Goal: Task Accomplishment & Management: Manage account settings

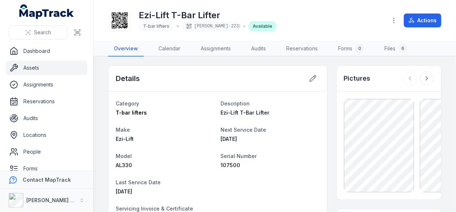
scroll to position [37, 0]
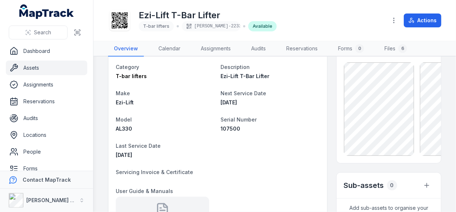
drag, startPoint x: 290, startPoint y: 17, endPoint x: 316, endPoint y: 7, distance: 27.9
click at [293, 16] on div "Ezi-Lift T-Bar Lifter T-bar lifters ELLIS-2233 Available" at bounding box center [244, 20] width 273 height 23
click at [38, 65] on link "Assets" at bounding box center [46, 68] width 81 height 15
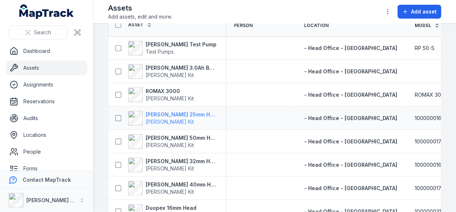
scroll to position [37, 0]
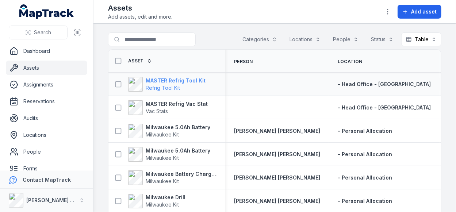
click at [188, 81] on strong "MASTER Refrig Tool Kit" at bounding box center [176, 80] width 60 height 7
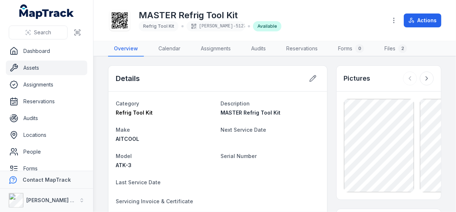
click at [113, 0] on header "Toggle Navigation MASTER Refrig Tool Kit Refrig Tool Kit ELLIS-5127 Available A…" at bounding box center [274, 20] width 363 height 41
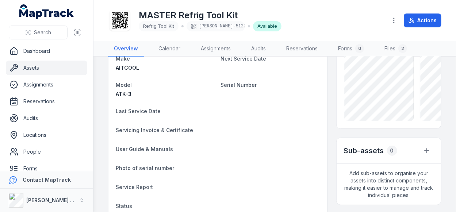
scroll to position [73, 0]
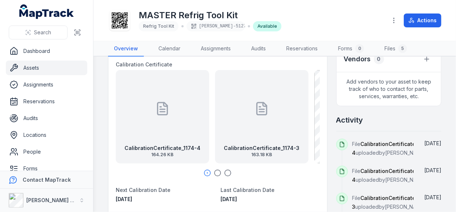
scroll to position [256, 0]
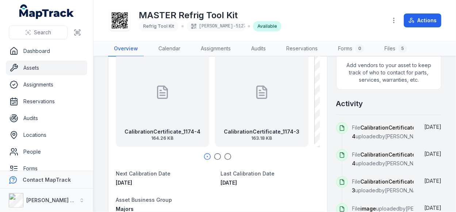
click at [269, 106] on div "CalibrationCertificate_1174-3 163.18 KB" at bounding box center [261, 100] width 93 height 93
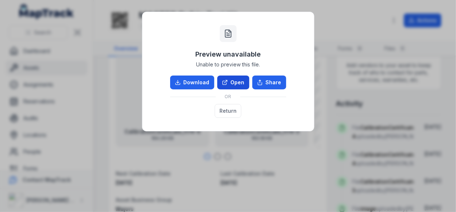
click at [221, 84] on link "Open" at bounding box center [233, 83] width 32 height 14
